Goal: Task Accomplishment & Management: Manage account settings

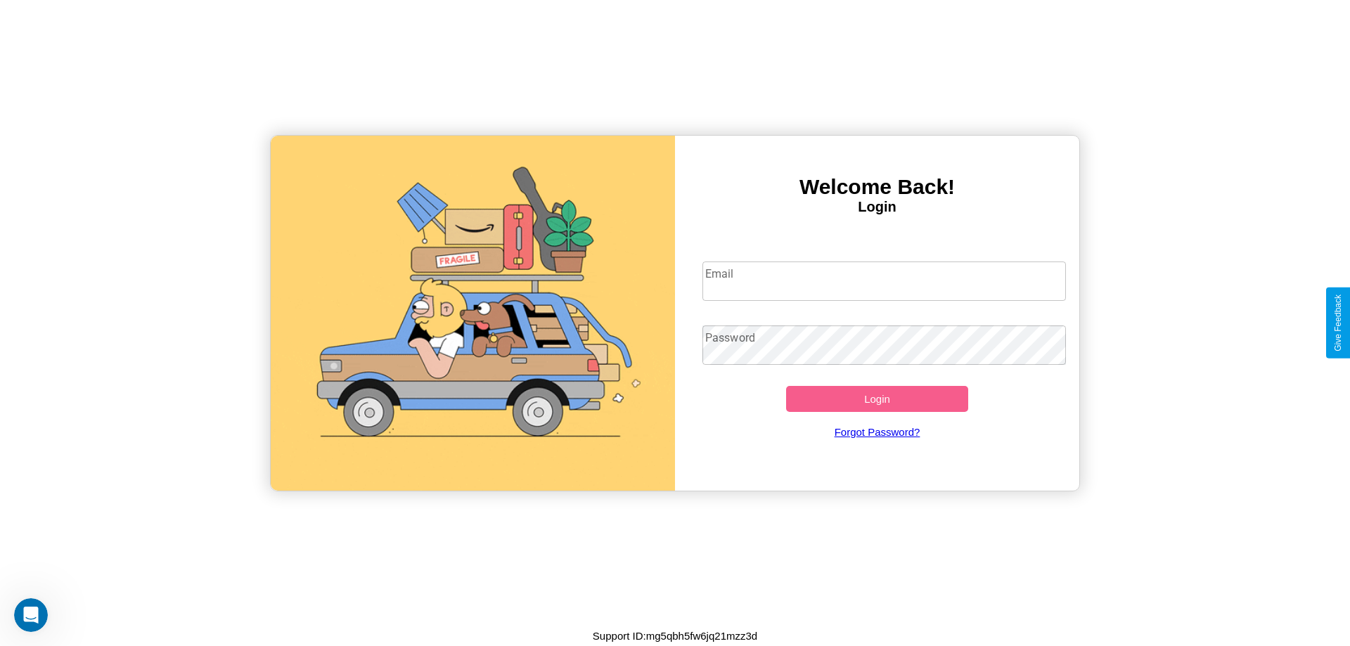
click at [884, 281] on input "Email" at bounding box center [885, 281] width 364 height 39
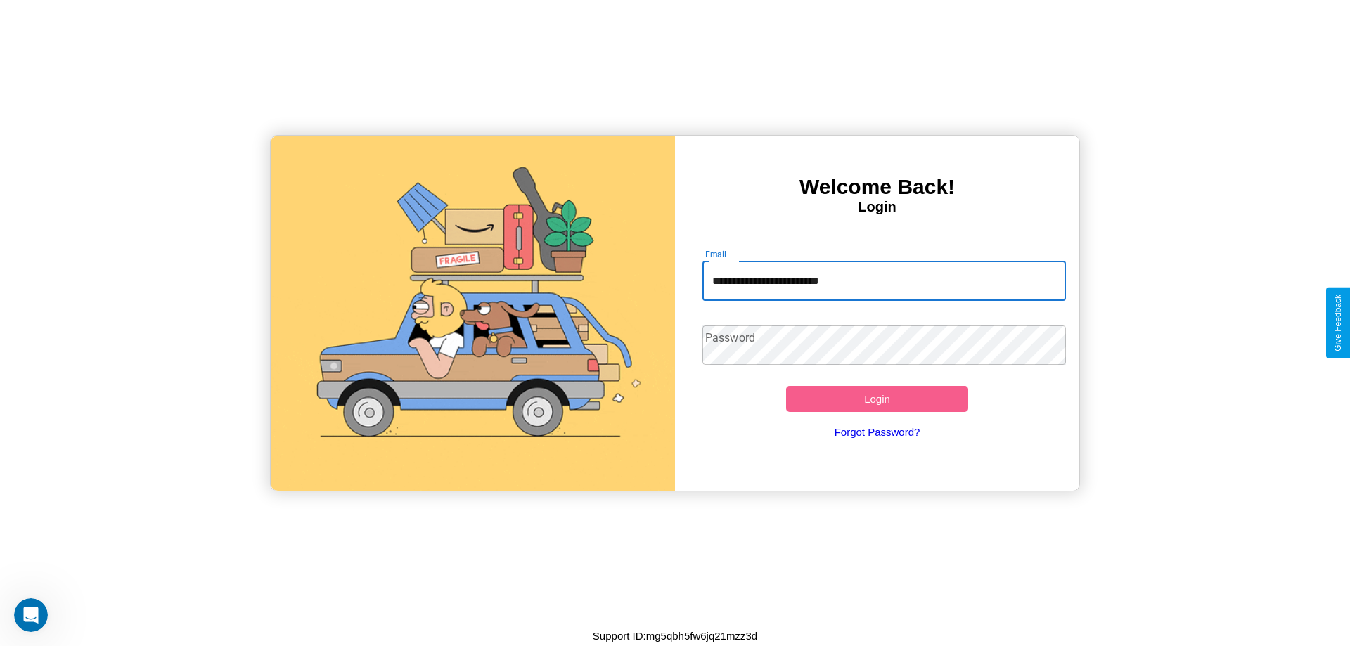
type input "**********"
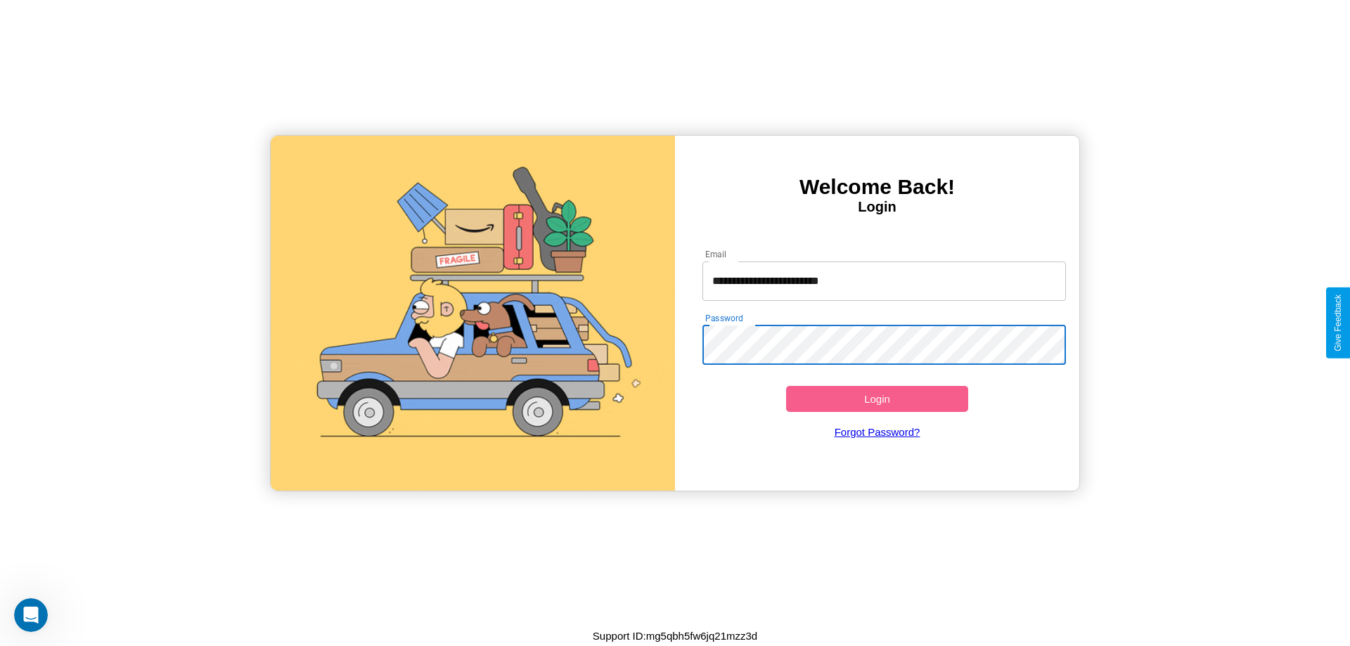
click at [877, 399] on button "Login" at bounding box center [877, 399] width 182 height 26
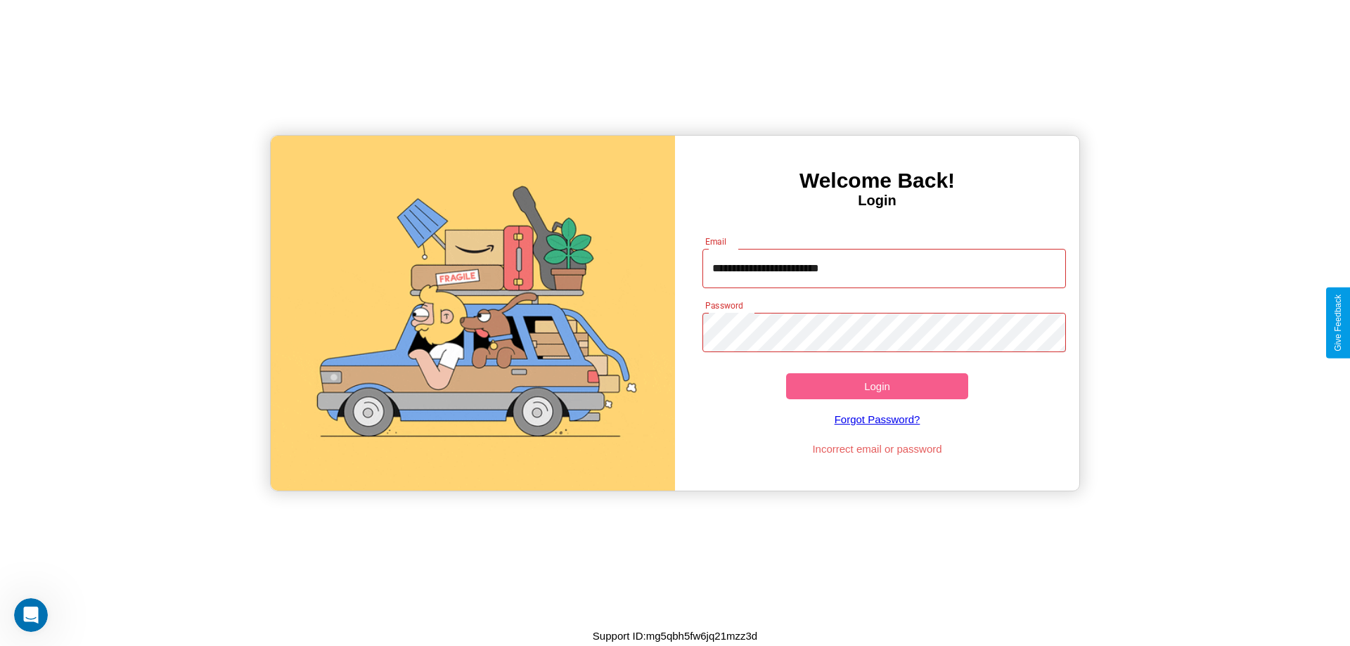
click at [877, 386] on button "Login" at bounding box center [877, 386] width 182 height 26
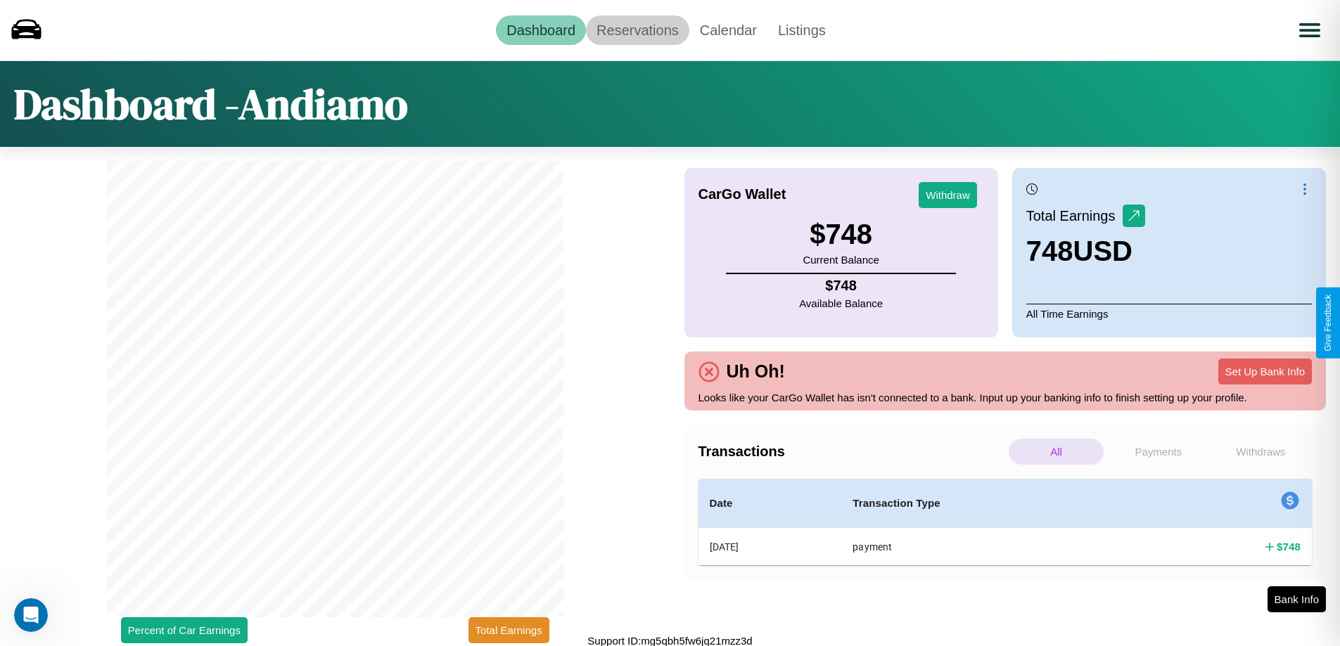
click at [637, 30] on link "Reservations" at bounding box center [637, 30] width 103 height 30
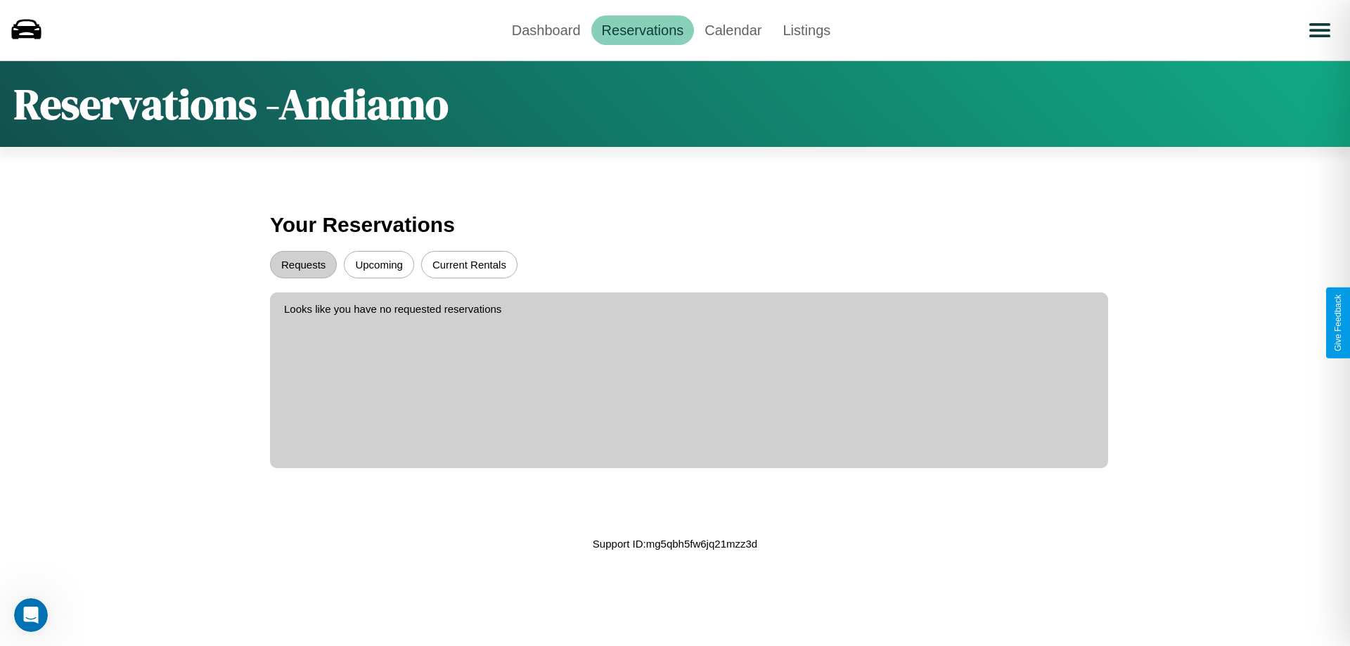
click at [379, 264] on button "Upcoming" at bounding box center [379, 264] width 70 height 27
click at [303, 264] on button "Requests" at bounding box center [303, 264] width 67 height 27
click at [546, 30] on link "Dashboard" at bounding box center [546, 30] width 90 height 30
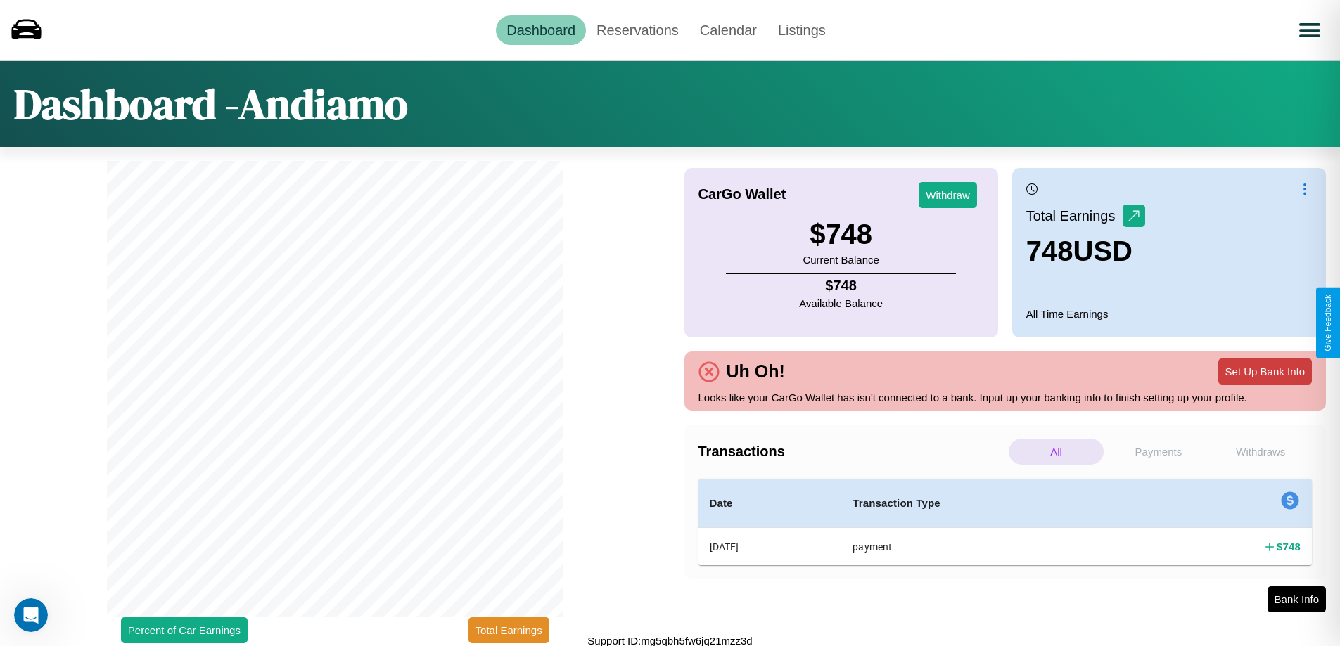
click at [1264, 371] on button "Set Up Bank Info" at bounding box center [1265, 372] width 94 height 26
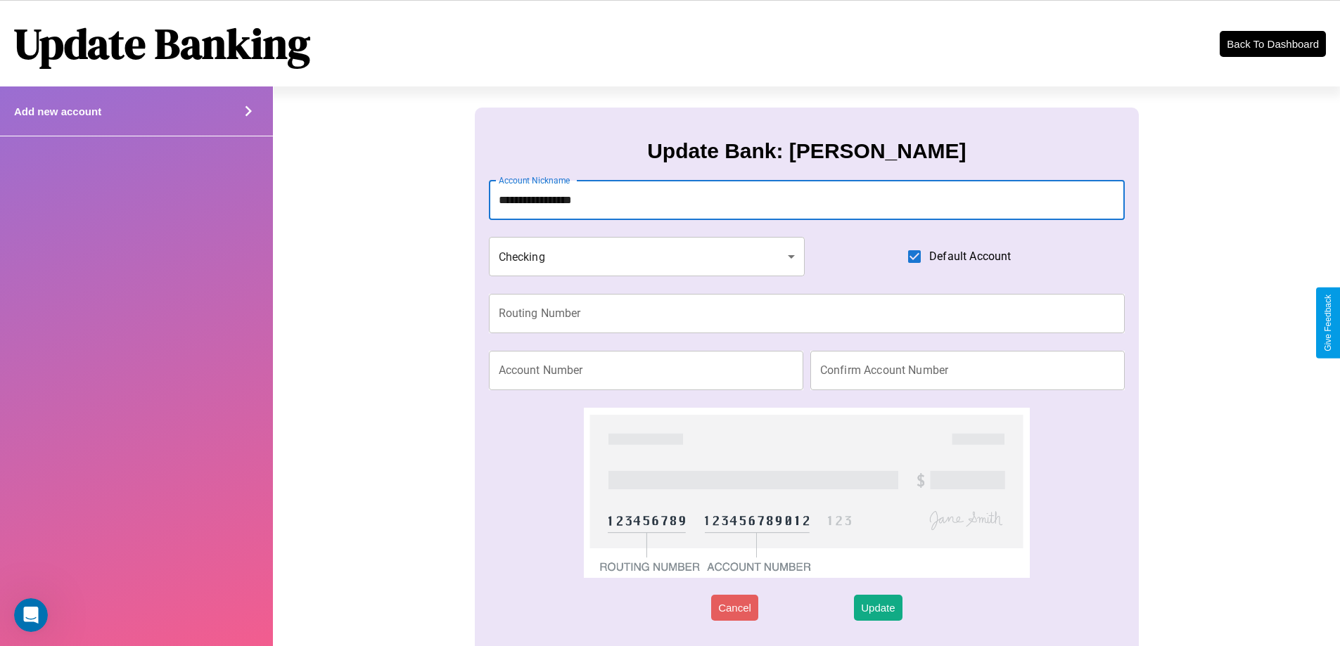
type input "**********"
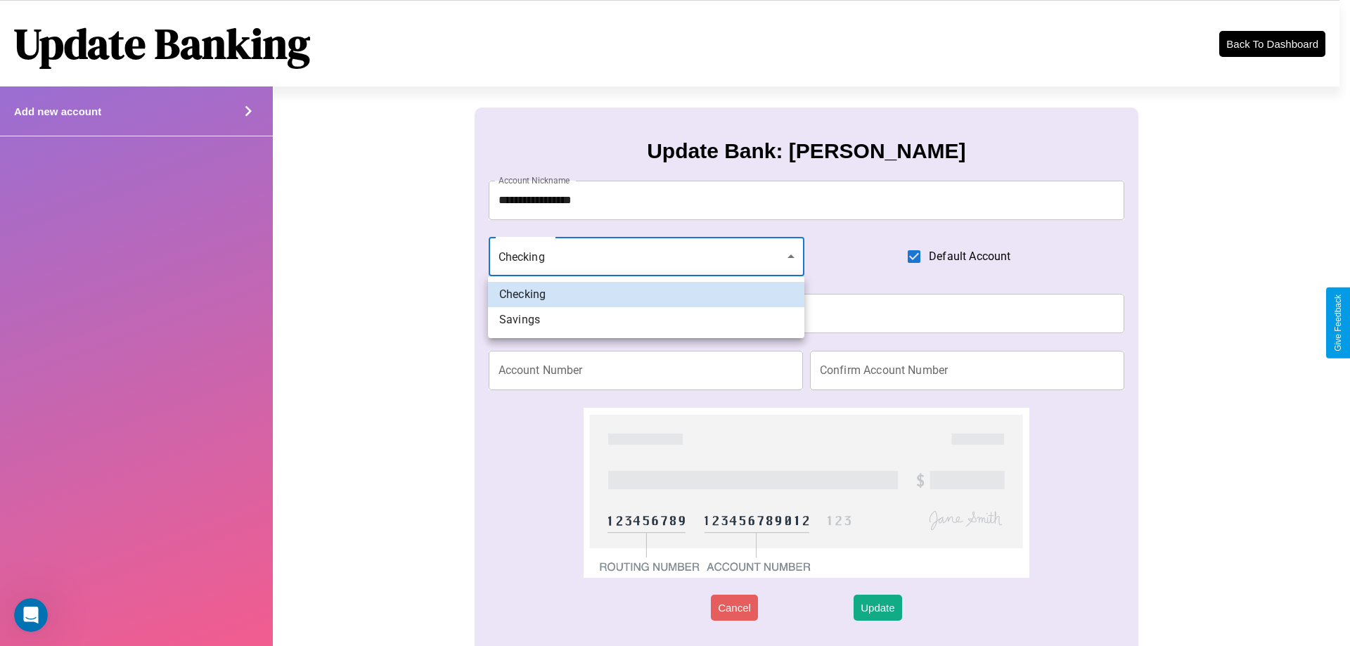
click at [646, 257] on div at bounding box center [675, 323] width 1350 height 646
